Goal: Task Accomplishment & Management: Use online tool/utility

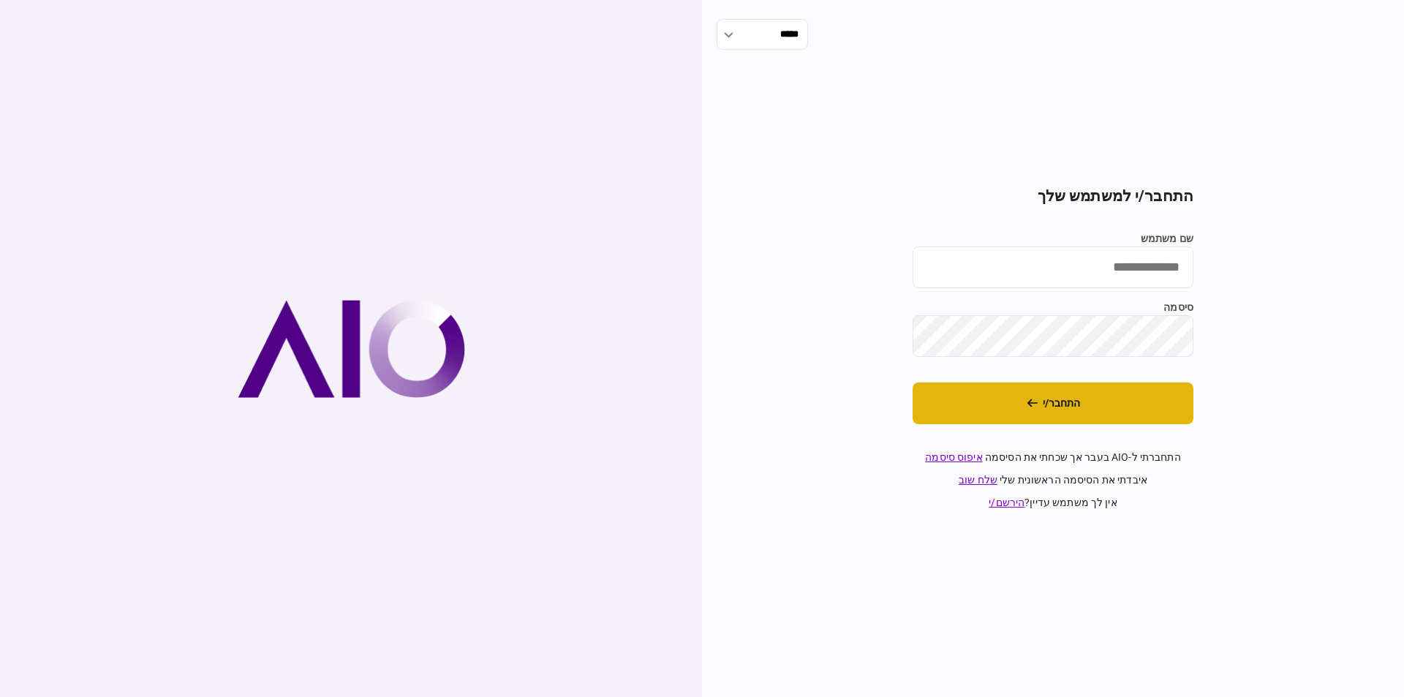
type input "*********"
click at [1035, 409] on button "התחבר/י" at bounding box center [1053, 404] width 281 height 42
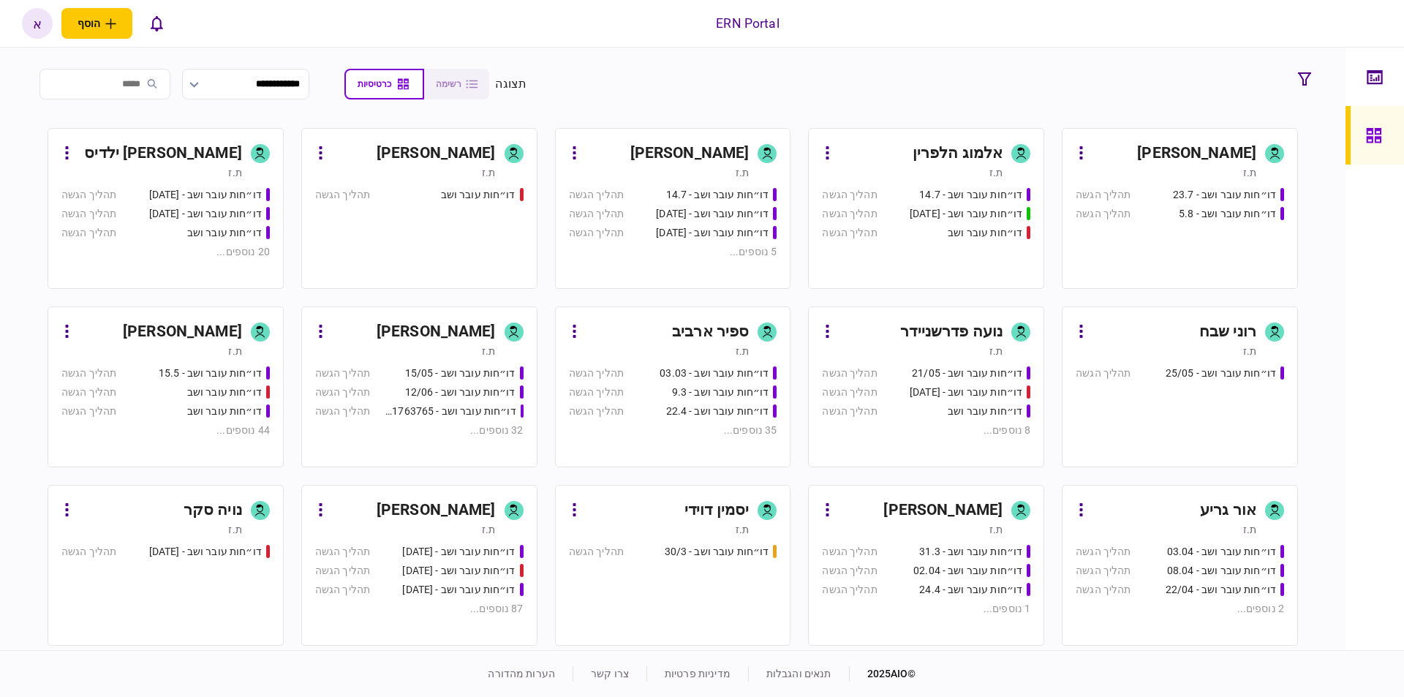
click at [466, 508] on div "[PERSON_NAME]" at bounding box center [436, 510] width 119 height 23
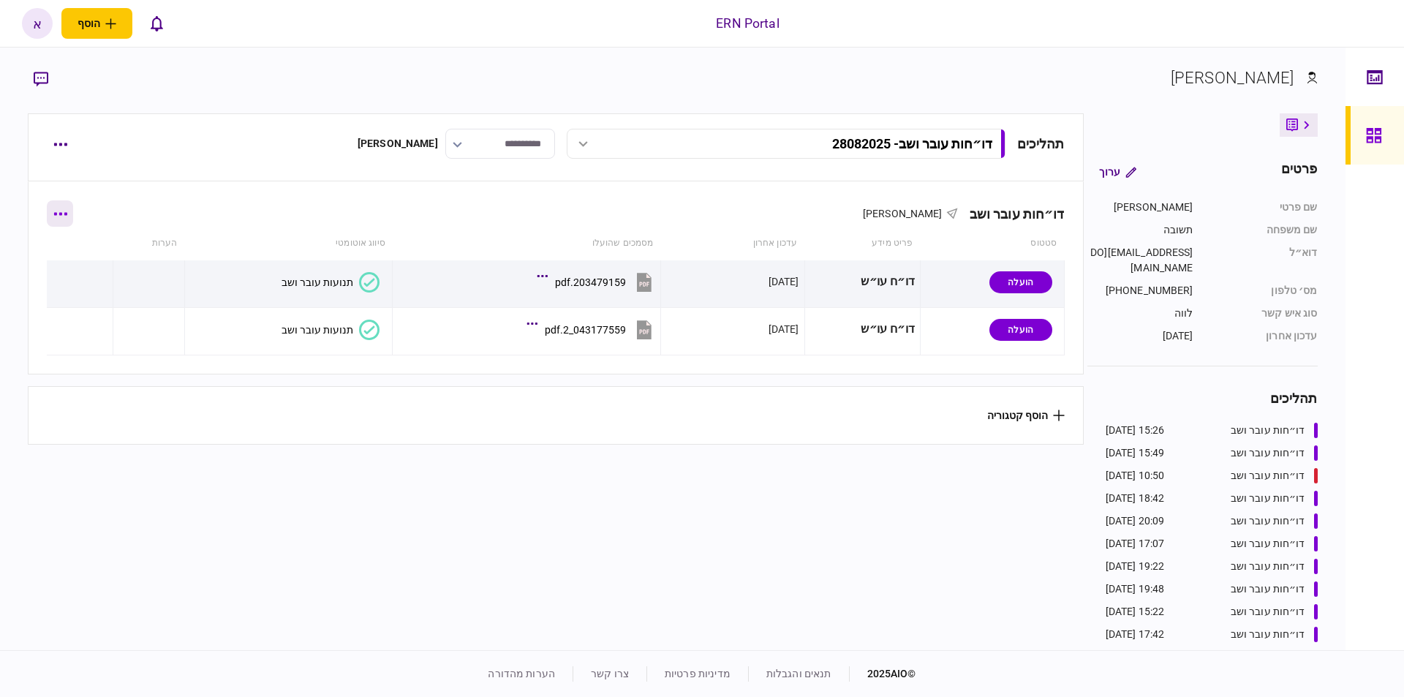
click at [64, 212] on icon "button" at bounding box center [60, 214] width 14 height 4
click at [108, 281] on span "הוסף מסמך" at bounding box center [86, 275] width 59 height 18
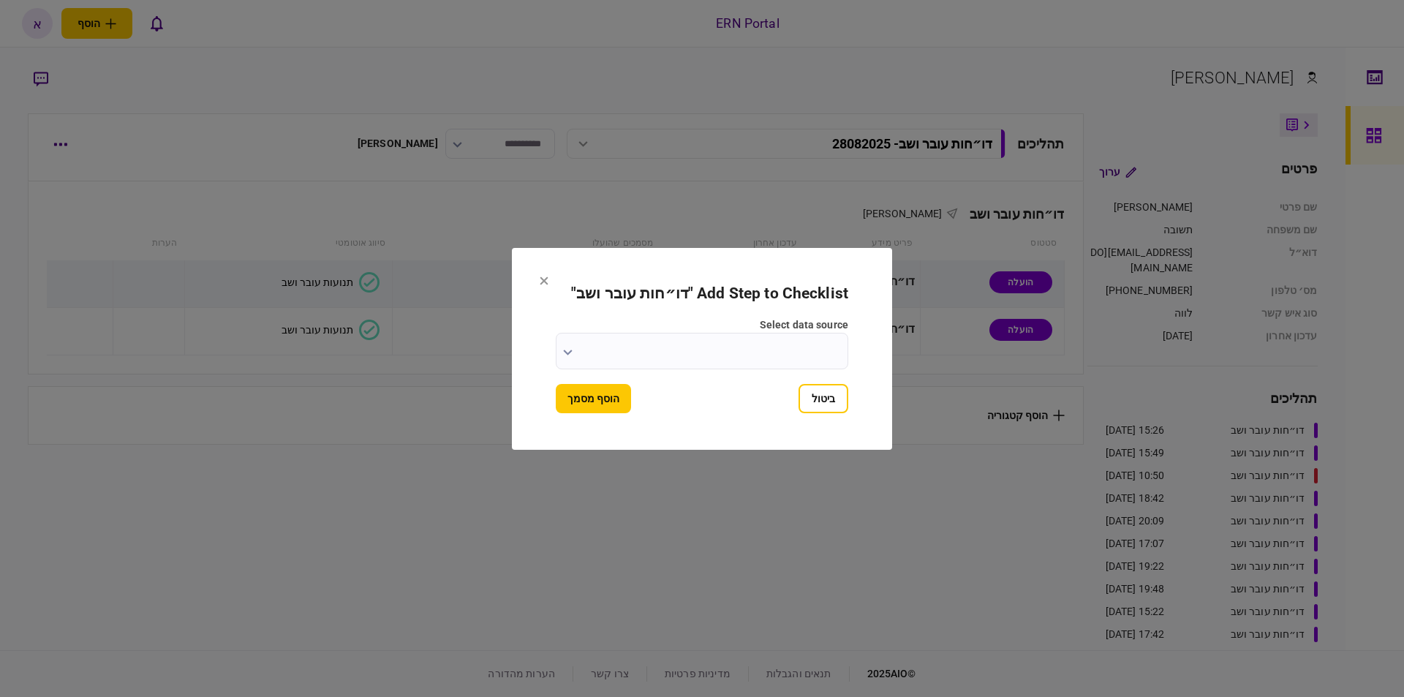
click at [702, 355] on input "select data source" at bounding box center [702, 351] width 293 height 37
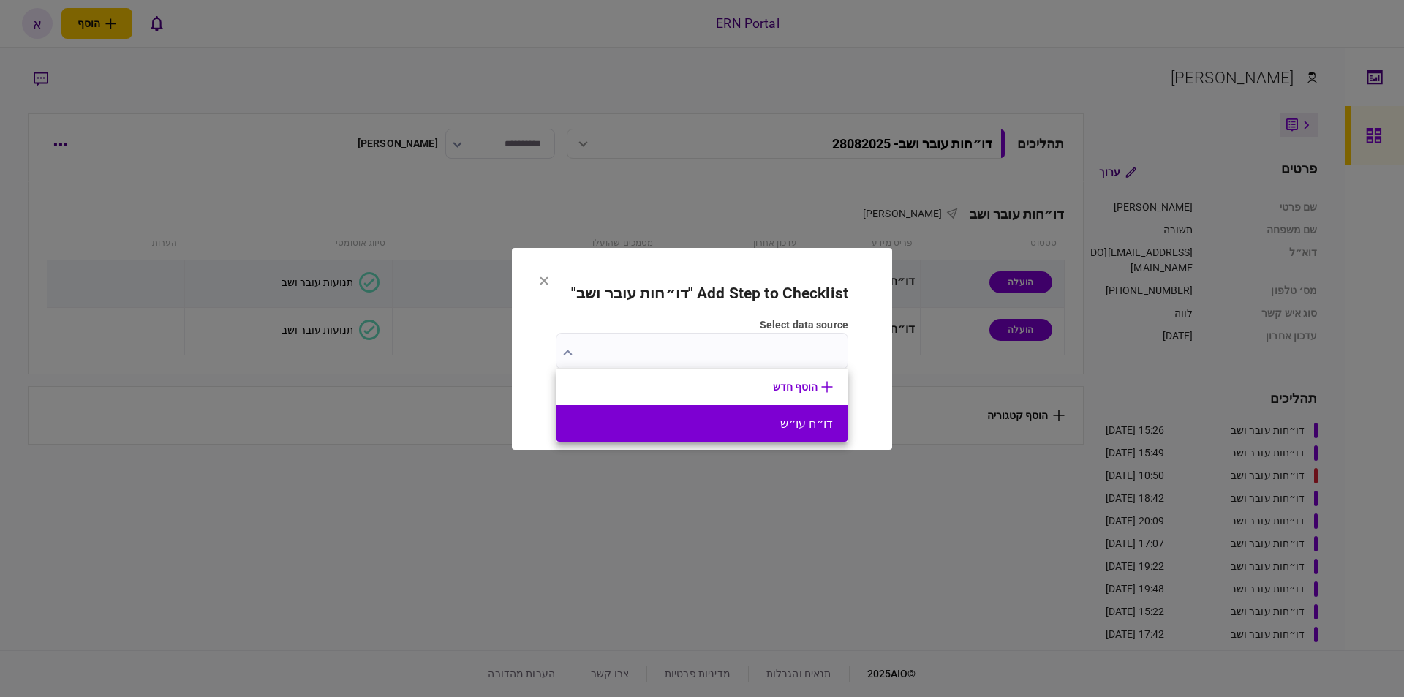
click at [742, 427] on button "דו״ח עו״ש" at bounding box center [702, 424] width 262 height 14
type input "*********"
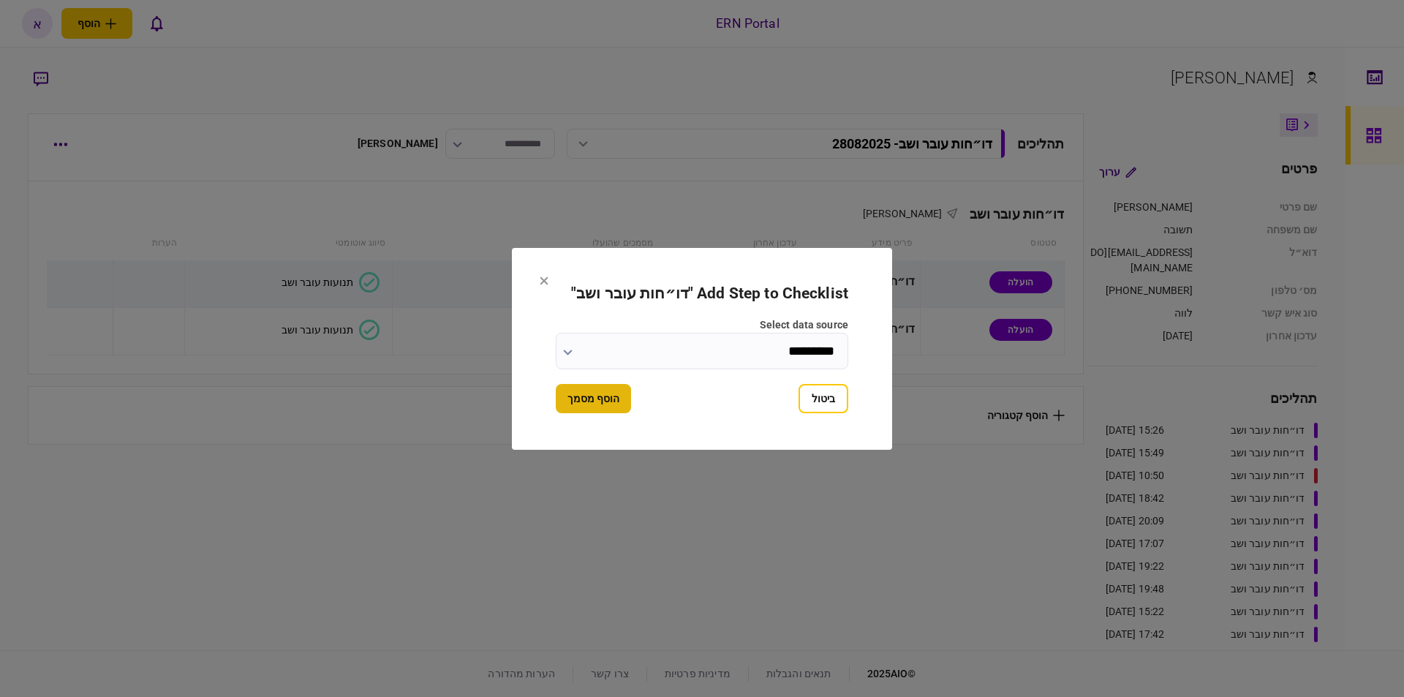
click at [601, 391] on button "הוסף מסמך" at bounding box center [593, 398] width 75 height 29
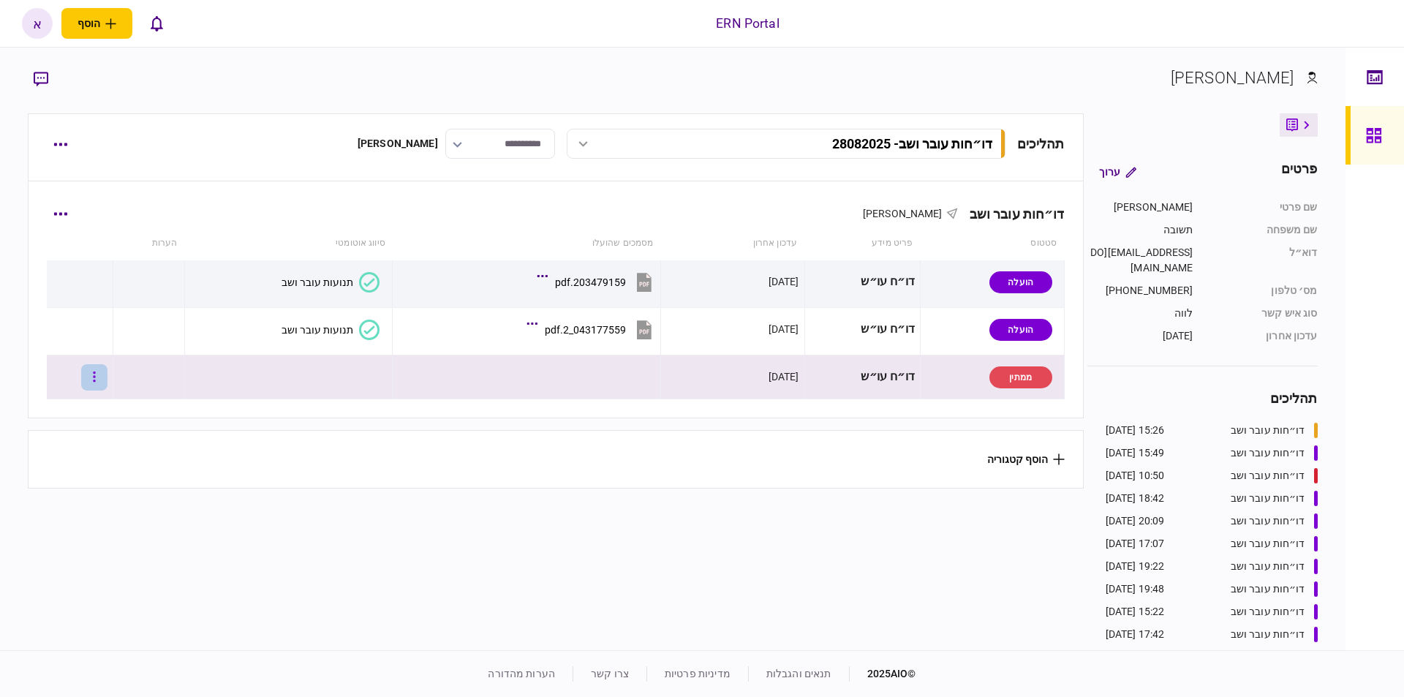
click at [108, 382] on button "button" at bounding box center [94, 377] width 26 height 26
click at [91, 543] on span "העלה קובץ" at bounding box center [97, 536] width 56 height 18
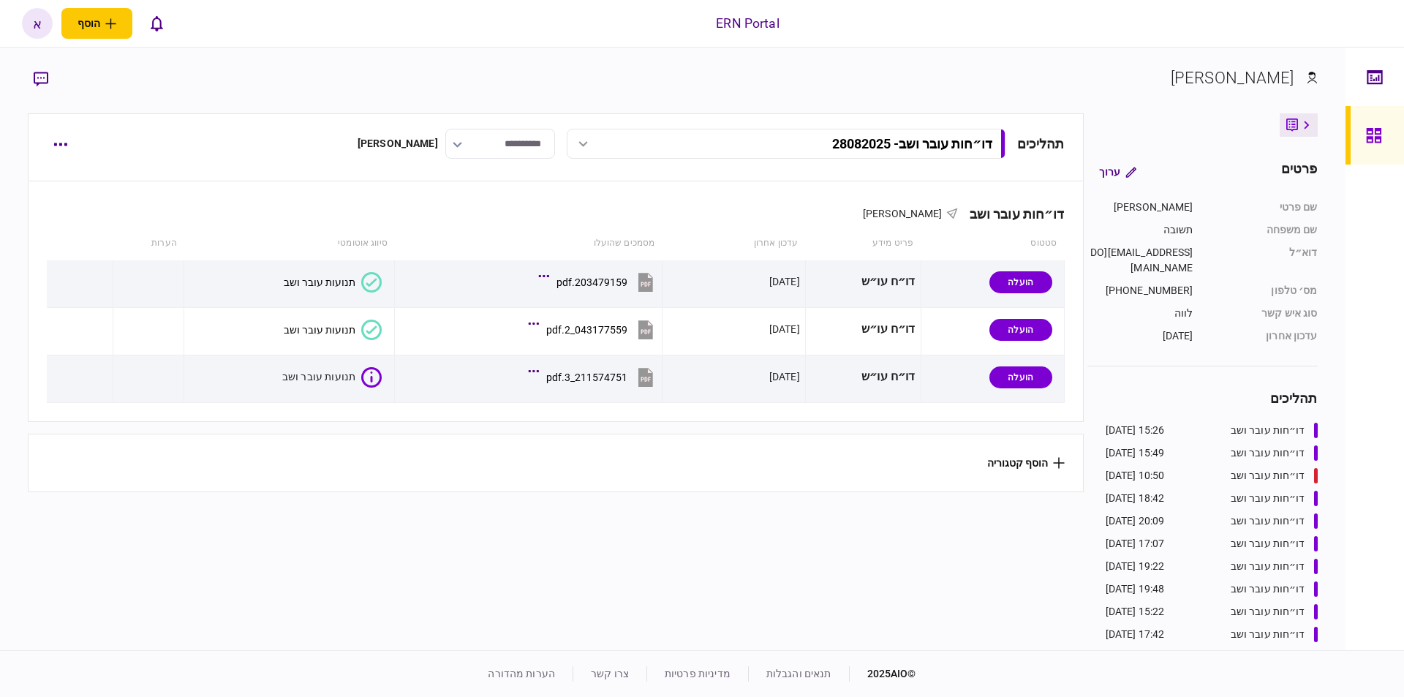
click at [483, 549] on section "תהליכים דו״חות עובר ושב - 28082025 דו״חות עובר ושב - 28082025 15:26 28/08/2025 …" at bounding box center [556, 379] width 1056 height 533
click at [483, 549] on section "תהליכים דו״חות עובר ושב - 28082025 דו״חות עובר ושב - 28082025 17:18 [DATE] דו״ח…" at bounding box center [556, 379] width 1056 height 533
click at [327, 382] on div "תנועות עובר ושב" at bounding box center [318, 378] width 72 height 12
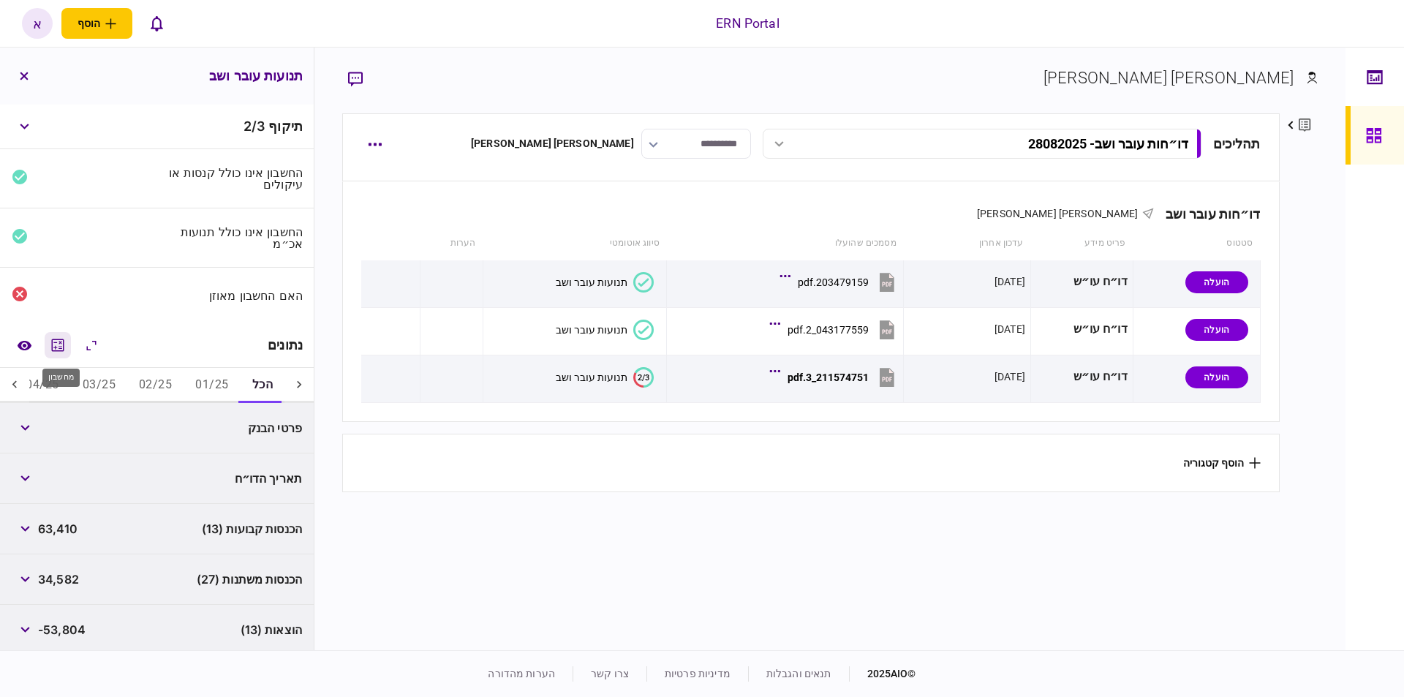
click at [61, 349] on icon "מחשבון" at bounding box center [58, 345] width 18 height 18
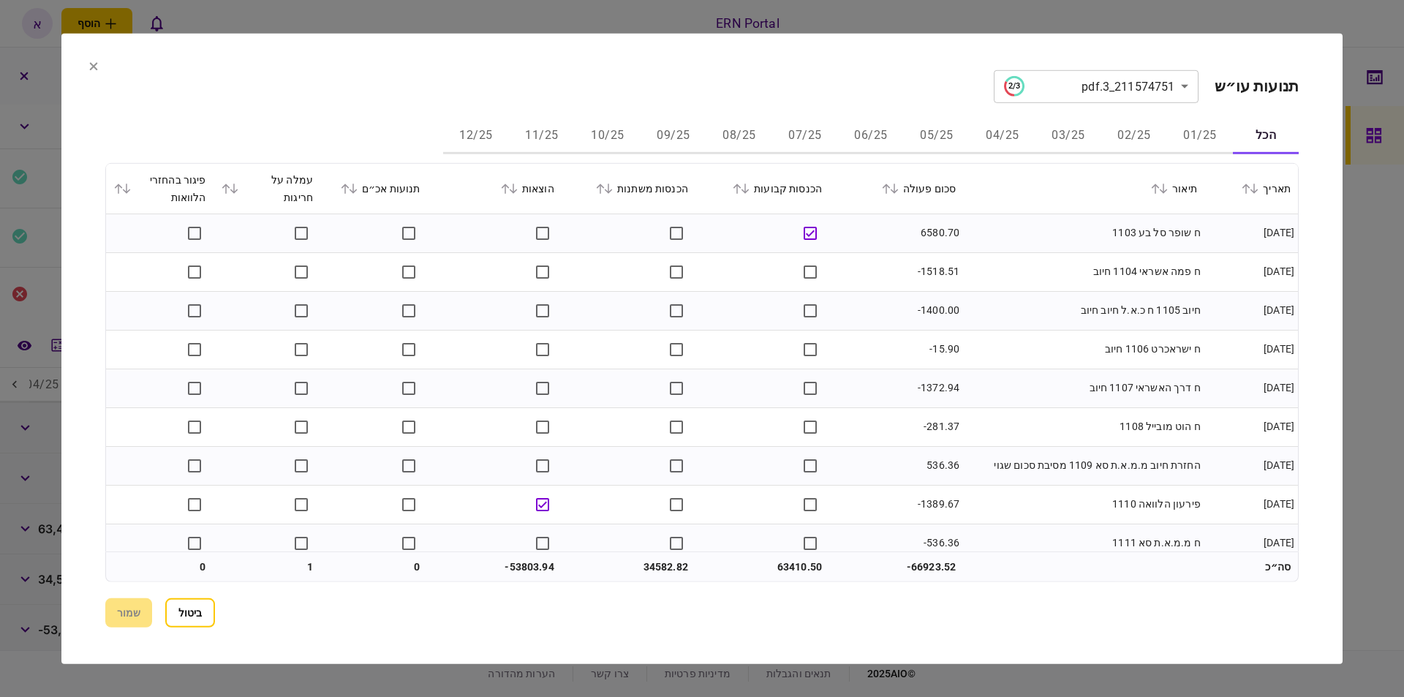
click at [748, 139] on button "08/25" at bounding box center [740, 136] width 66 height 35
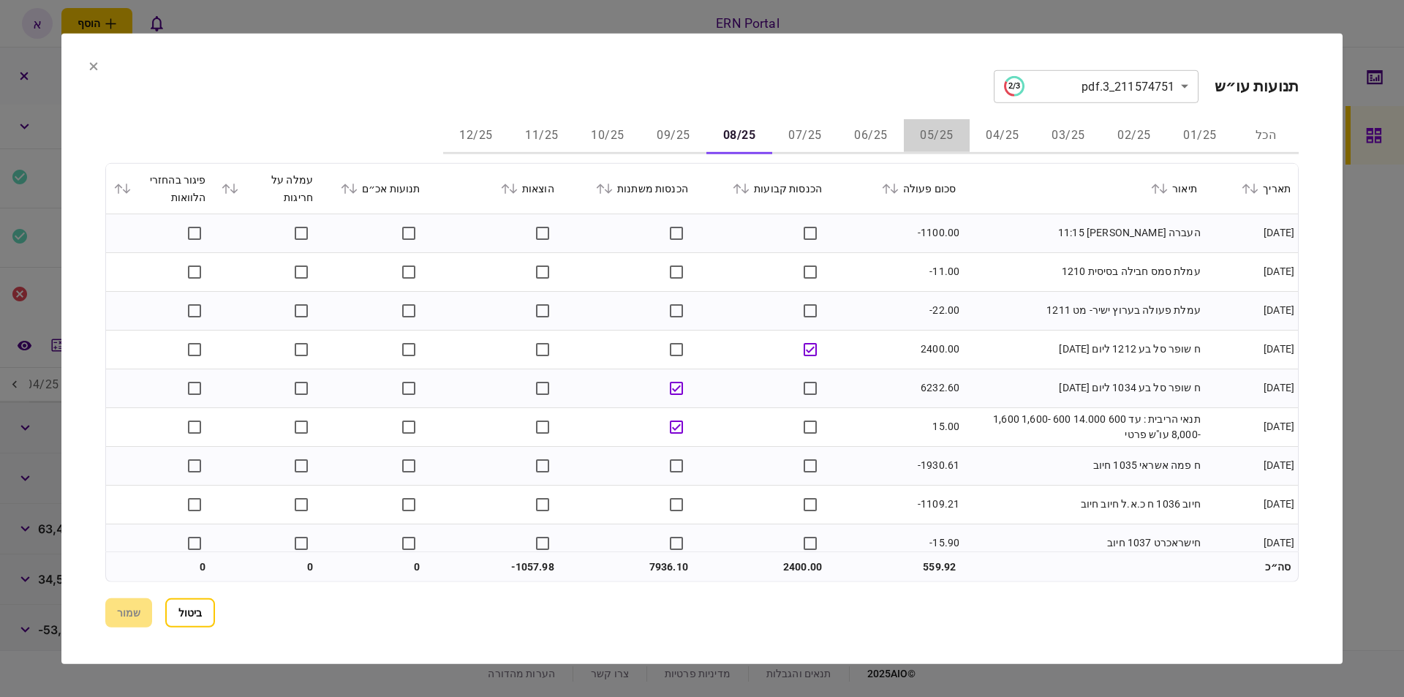
click at [946, 138] on button "05/25" at bounding box center [937, 136] width 66 height 35
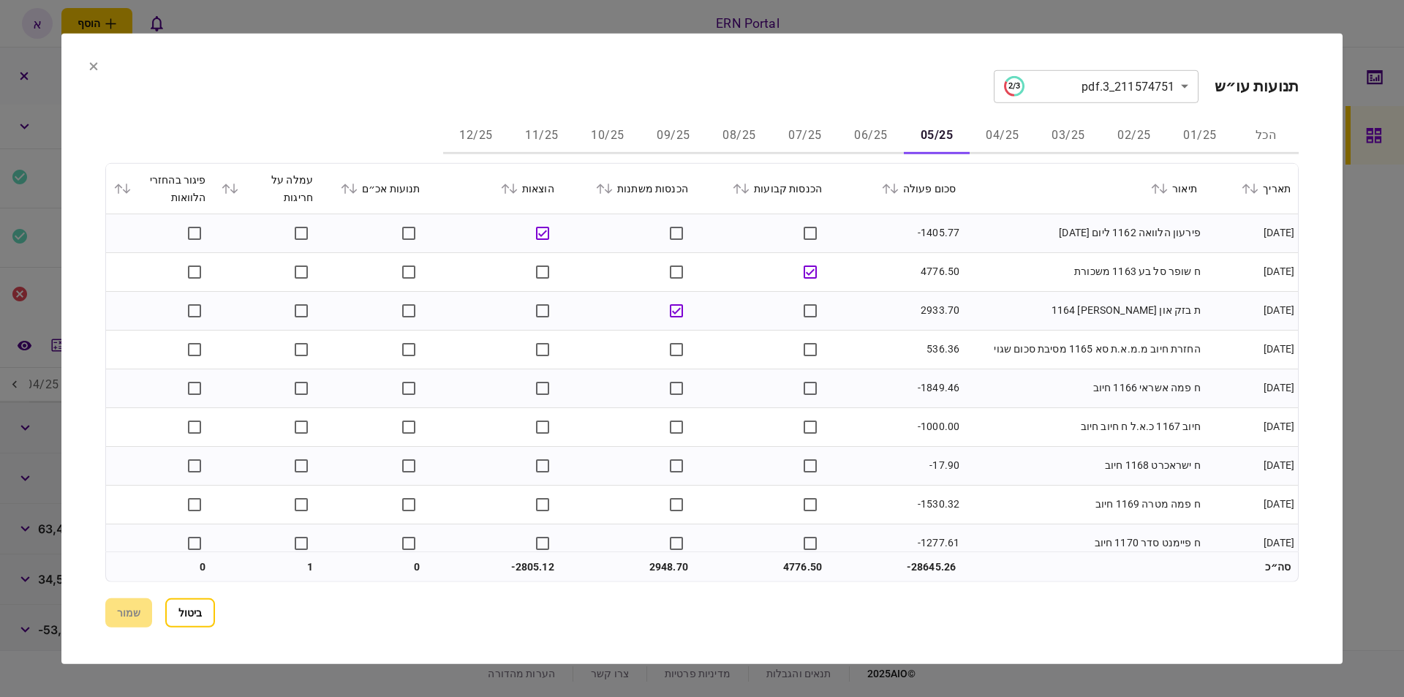
click at [860, 139] on button "06/25" at bounding box center [871, 136] width 66 height 35
drag, startPoint x: 625, startPoint y: 131, endPoint x: 638, endPoint y: 130, distance: 12.5
click at [625, 132] on button "10/25" at bounding box center [608, 136] width 66 height 35
click at [838, 138] on button "07/25" at bounding box center [805, 136] width 66 height 35
click at [1353, 86] on div at bounding box center [702, 348] width 1404 height 697
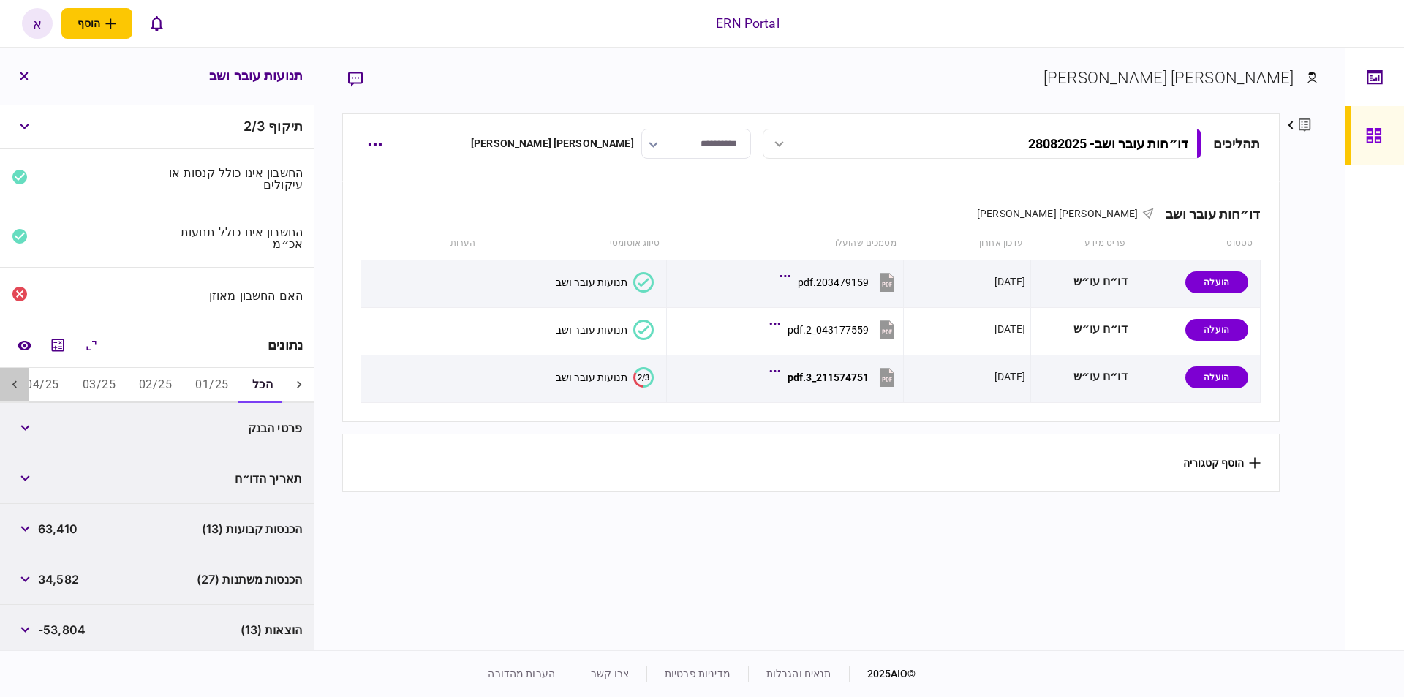
click at [12, 389] on icon at bounding box center [14, 384] width 15 height 15
click at [200, 398] on button "05/25" at bounding box center [198, 385] width 56 height 35
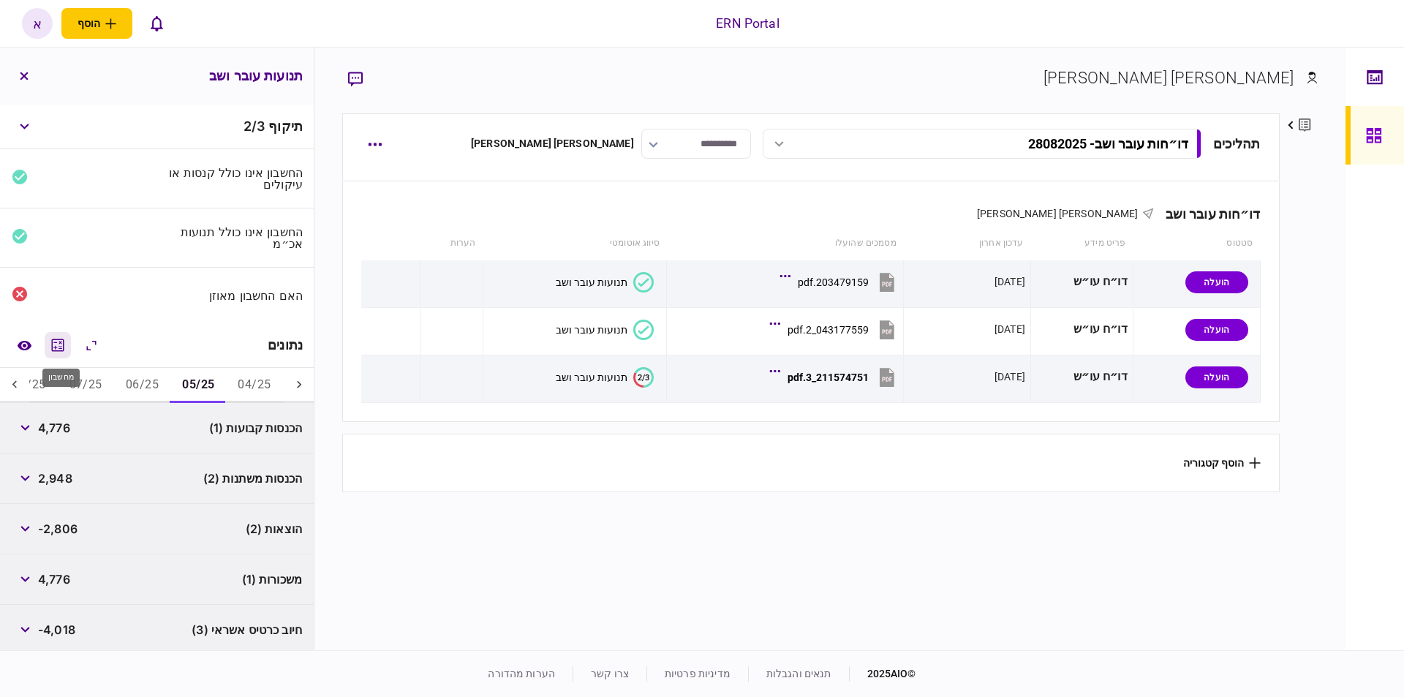
click at [62, 355] on button "מחשבון" at bounding box center [58, 345] width 26 height 26
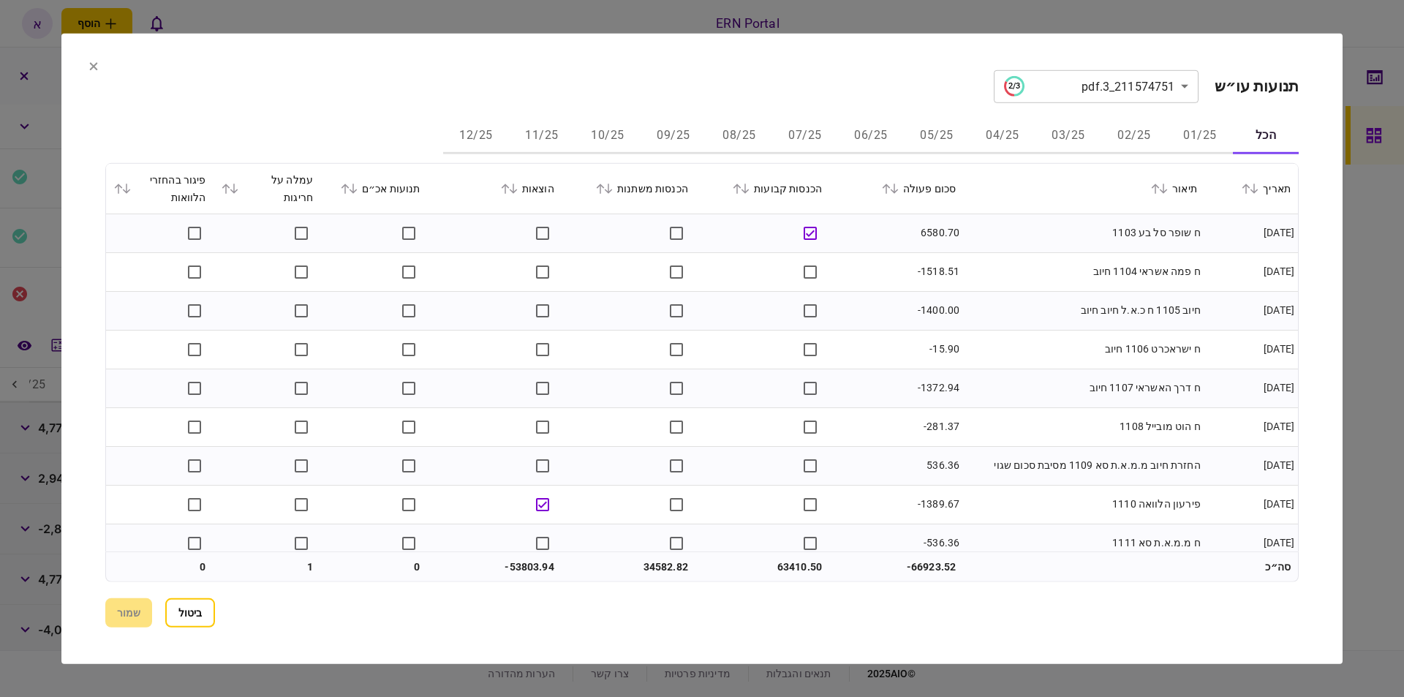
click at [922, 124] on button "05/25" at bounding box center [937, 136] width 66 height 35
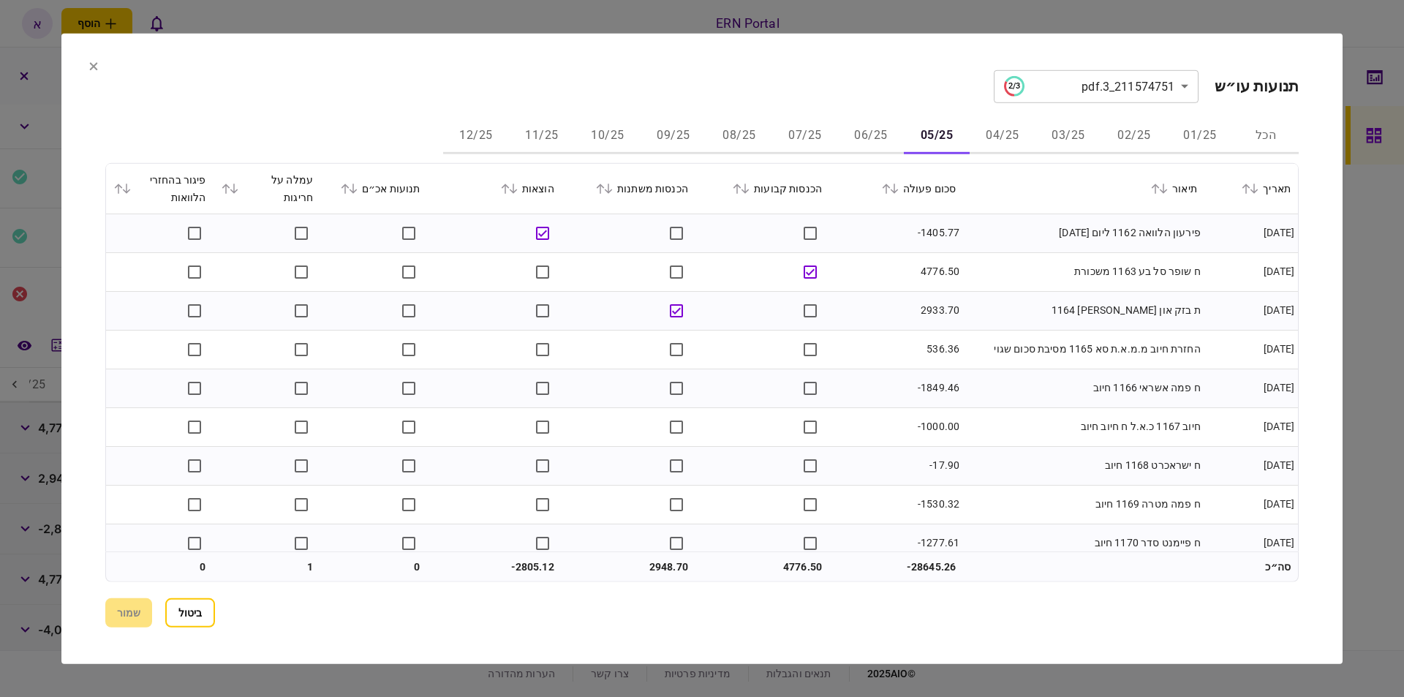
click at [944, 277] on td "4776.50" at bounding box center [897, 271] width 134 height 39
click at [940, 310] on td "2933.70" at bounding box center [897, 310] width 134 height 39
click at [943, 345] on td "536.36" at bounding box center [897, 349] width 134 height 39
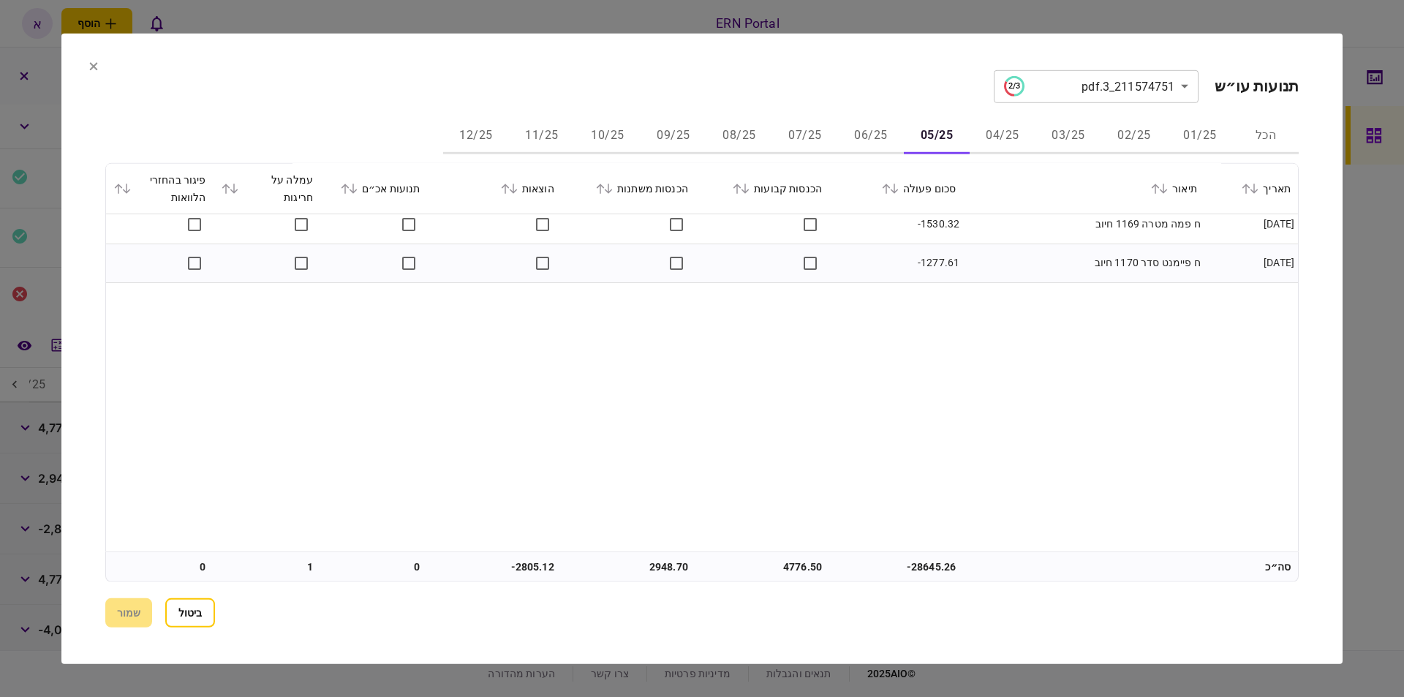
scroll to position [0, 0]
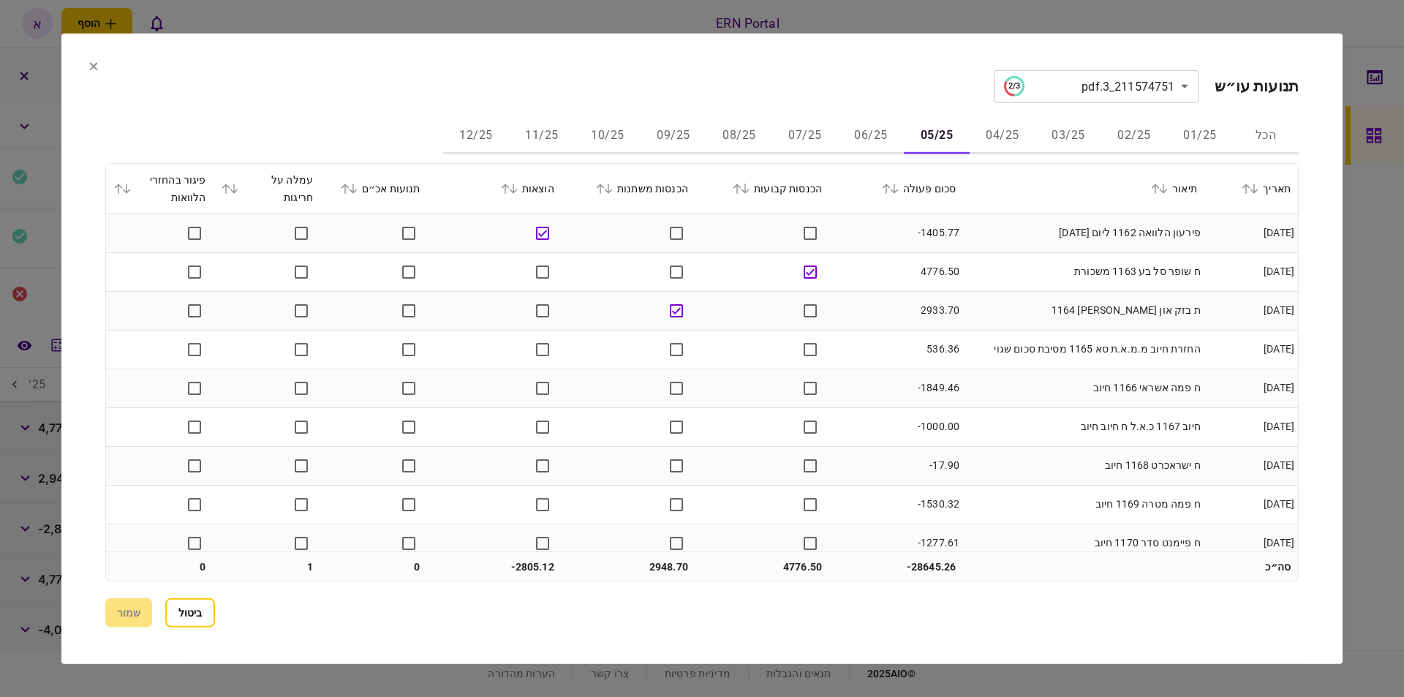
click at [882, 147] on button "06/25" at bounding box center [871, 136] width 66 height 35
click at [925, 140] on button "05/25" at bounding box center [937, 136] width 66 height 35
click at [952, 275] on td "4776.50" at bounding box center [897, 271] width 134 height 39
click at [1342, 16] on div at bounding box center [702, 348] width 1404 height 697
